Goal: Task Accomplishment & Management: Manage account settings

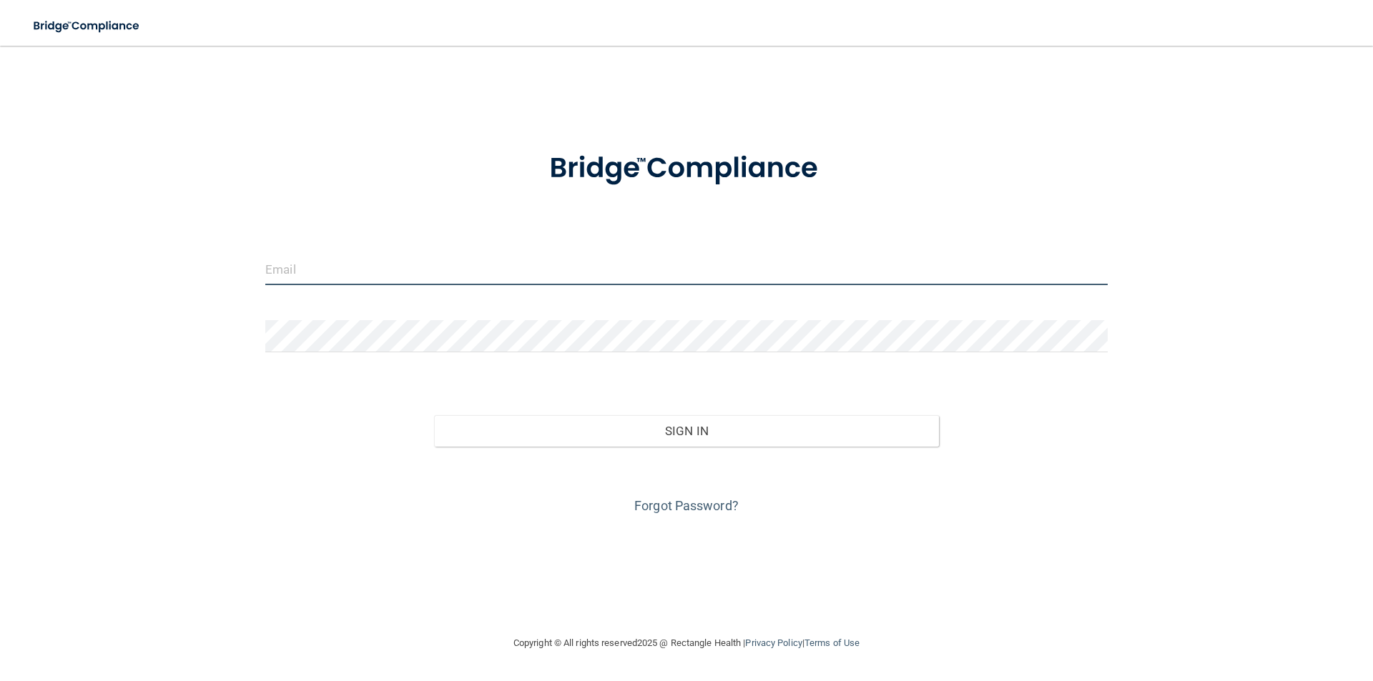
drag, startPoint x: 0, startPoint y: 0, endPoint x: 452, endPoint y: 274, distance: 528.3
click at [452, 274] on input "email" at bounding box center [686, 269] width 842 height 32
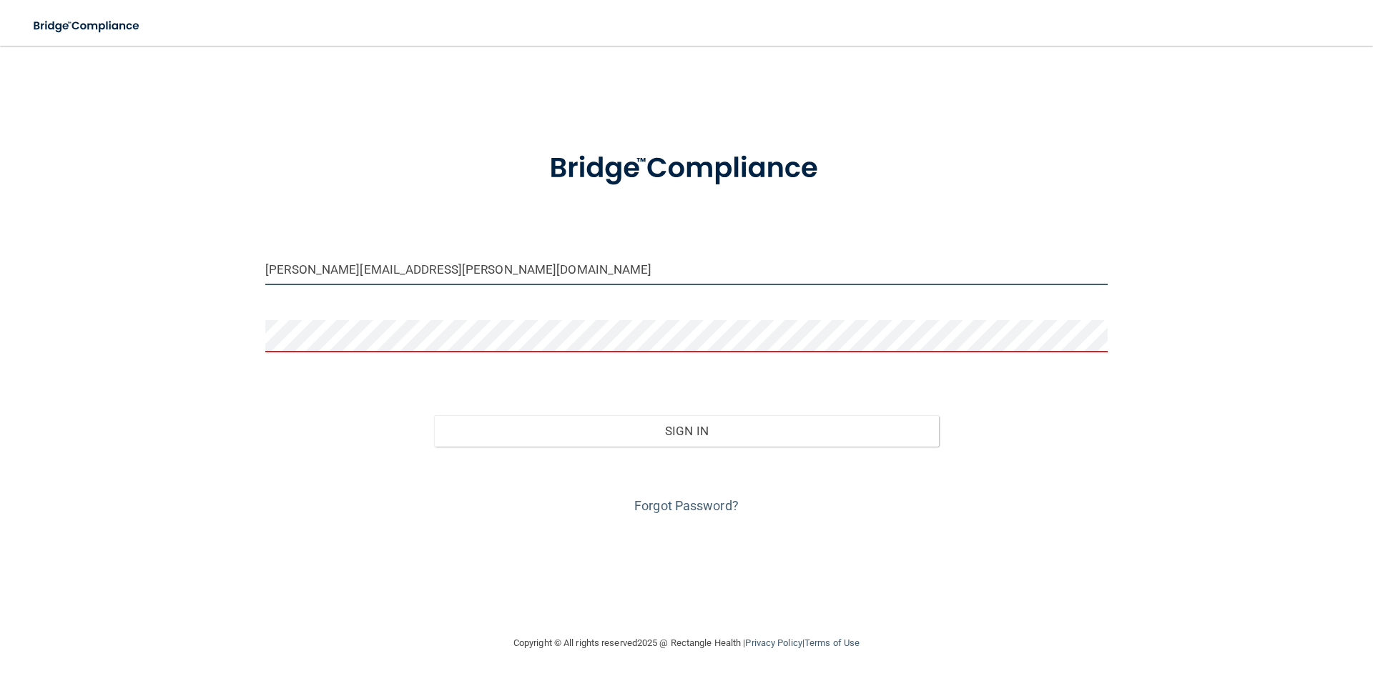
click at [442, 257] on input "[PERSON_NAME][EMAIL_ADDRESS][PERSON_NAME][DOMAIN_NAME]" at bounding box center [686, 269] width 842 height 32
type input "[EMAIL_ADDRESS][DOMAIN_NAME]"
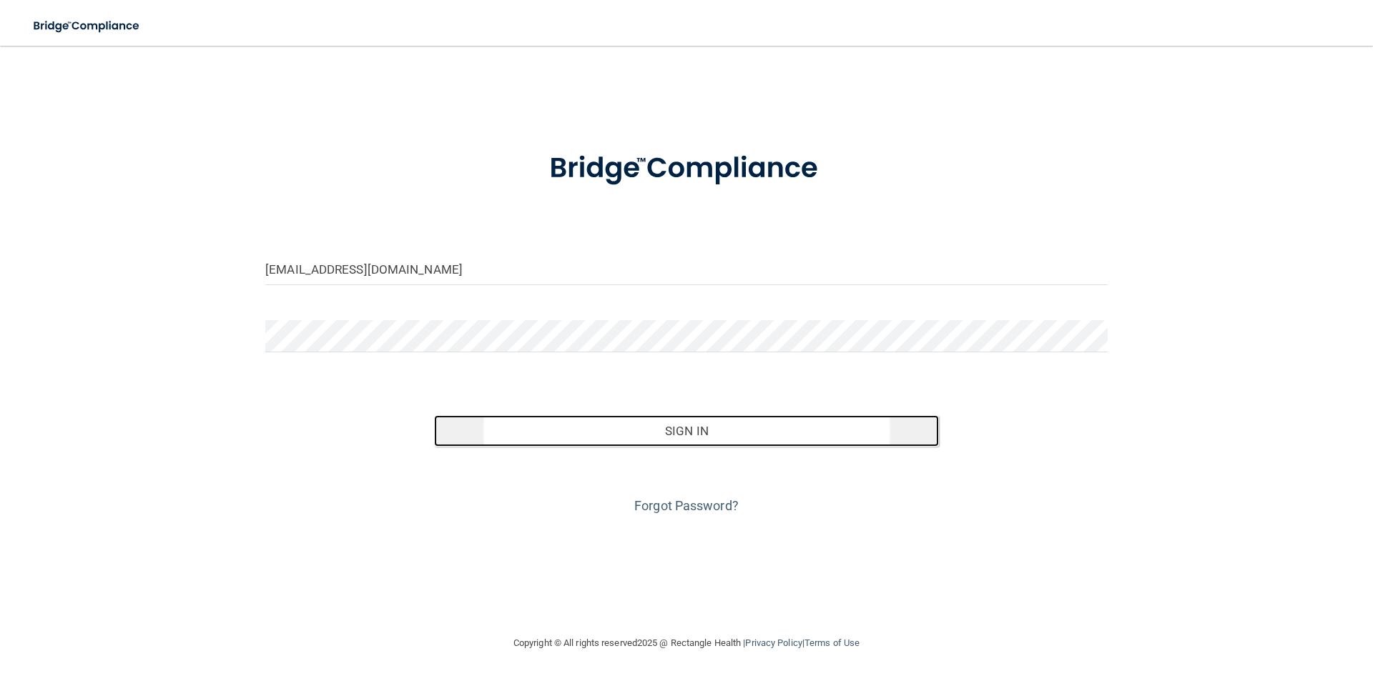
click at [713, 431] on button "Sign In" at bounding box center [686, 430] width 505 height 31
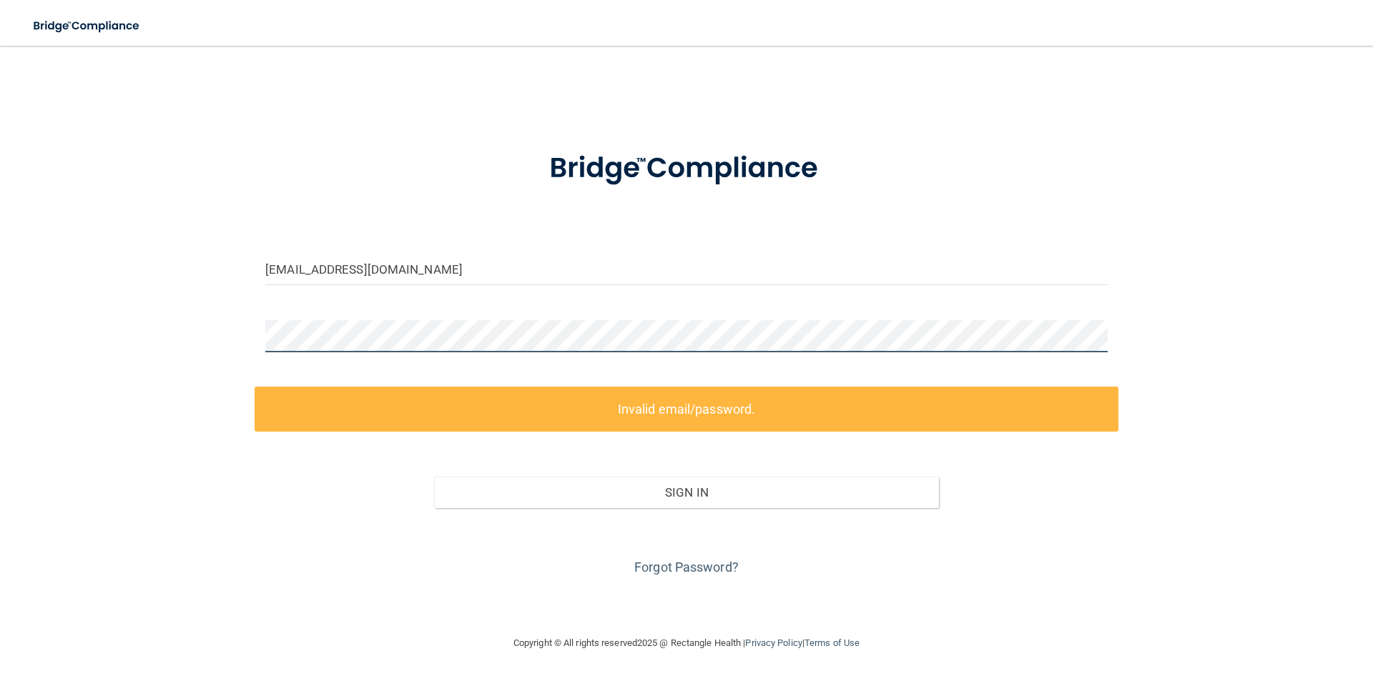
click at [232, 348] on div "[EMAIL_ADDRESS][DOMAIN_NAME] Invalid email/password. You don't have permission …" at bounding box center [686, 340] width 1315 height 560
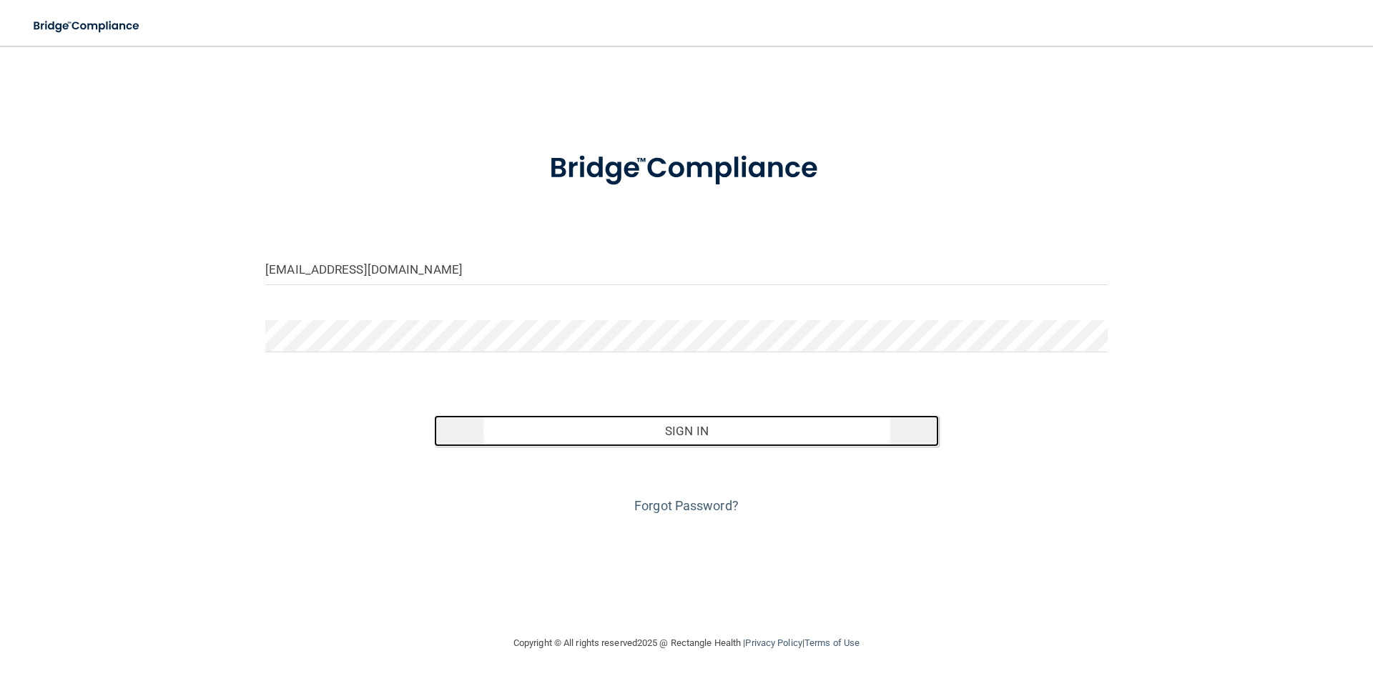
click at [810, 436] on button "Sign In" at bounding box center [686, 430] width 505 height 31
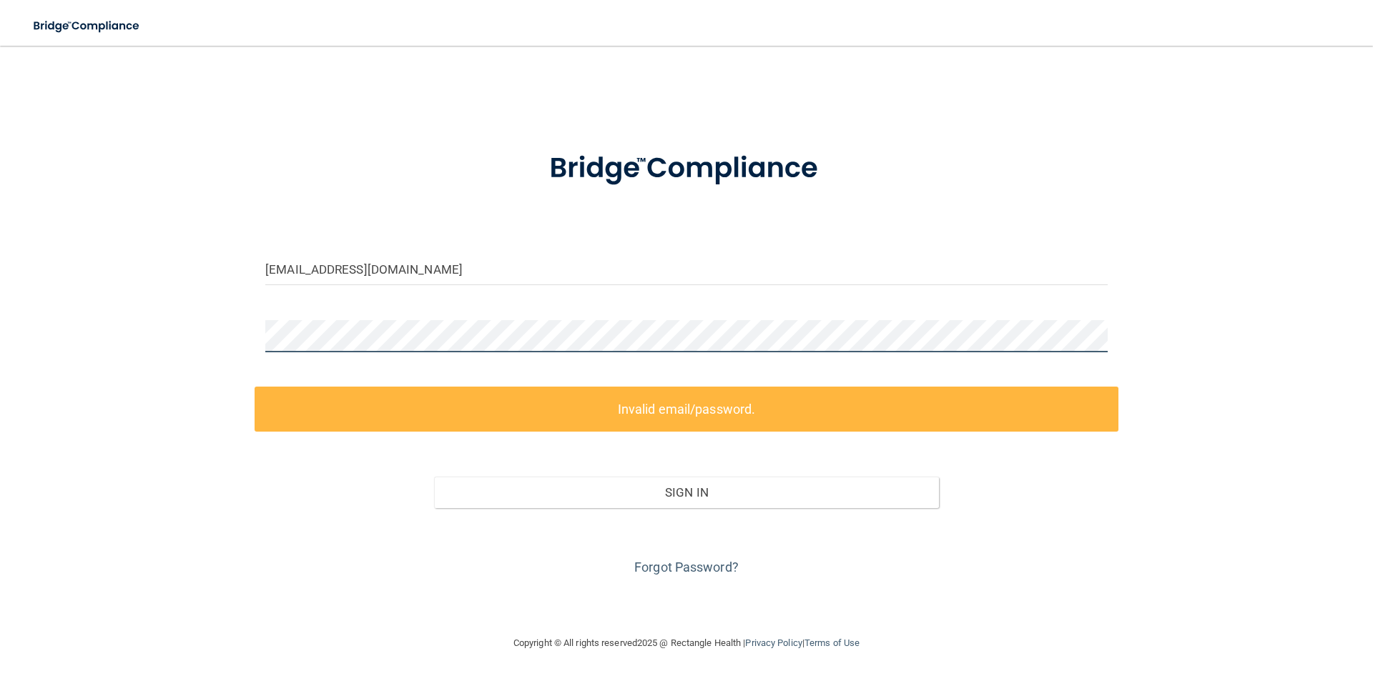
click at [0, 360] on main "[EMAIL_ADDRESS][DOMAIN_NAME] Invalid email/password. You don't have permission …" at bounding box center [686, 364] width 1373 height 636
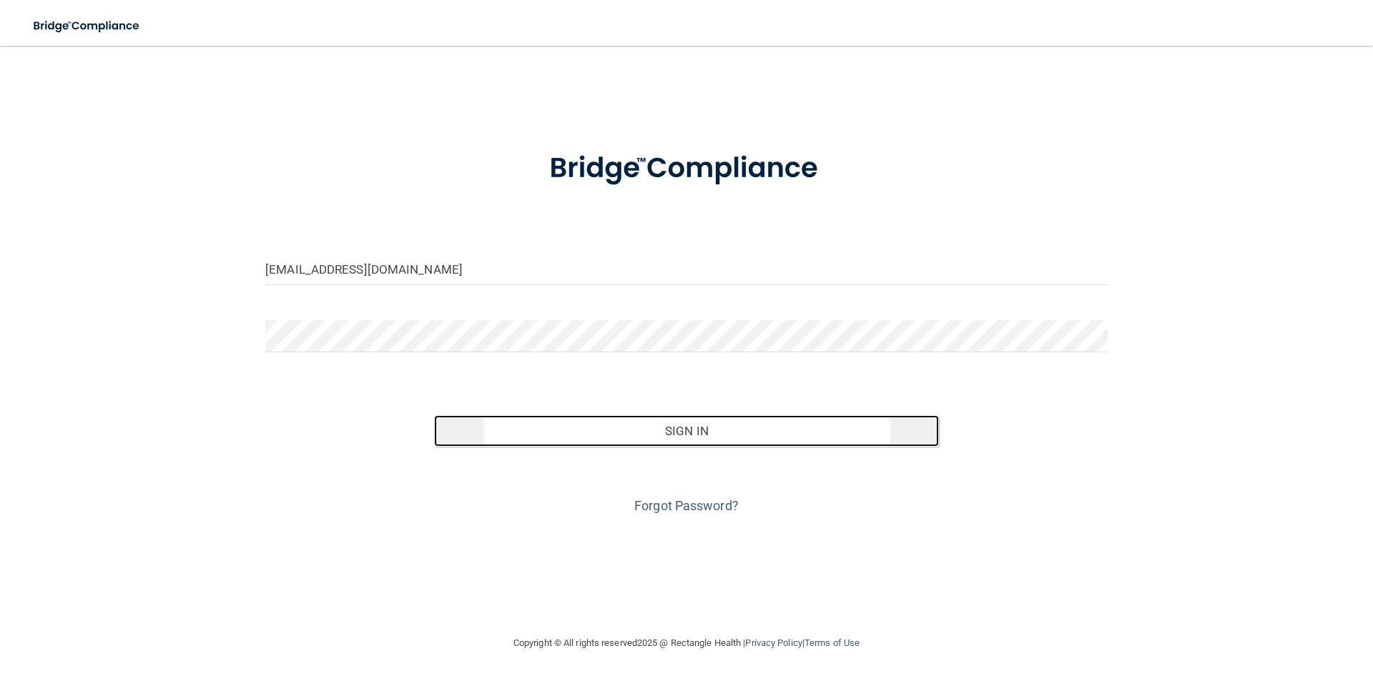
click at [488, 430] on button "Sign In" at bounding box center [686, 430] width 505 height 31
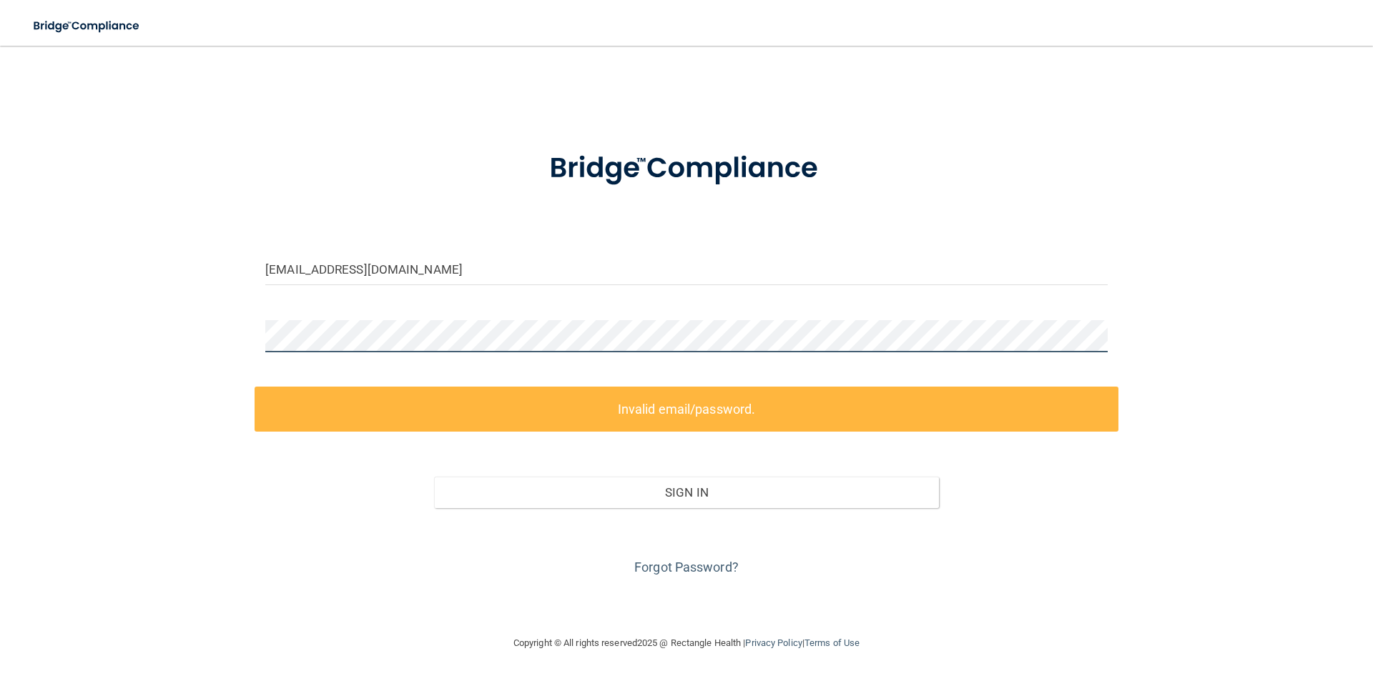
click at [207, 317] on div "[EMAIL_ADDRESS][DOMAIN_NAME] Invalid email/password. You don't have permission …" at bounding box center [686, 340] width 1315 height 560
